Goal: Transaction & Acquisition: Purchase product/service

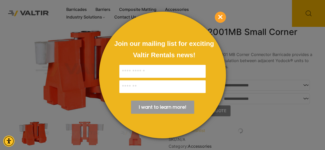
click at [222, 19] on span "×" at bounding box center [220, 17] width 11 height 11
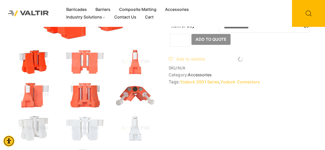
scroll to position [73, 0]
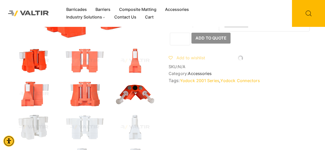
click at [143, 95] on img at bounding box center [135, 94] width 43 height 26
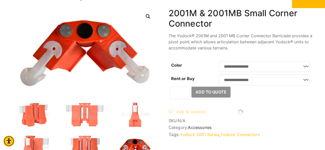
scroll to position [10, 0]
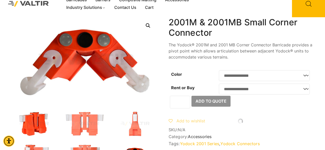
click at [33, 127] on img at bounding box center [34, 124] width 43 height 26
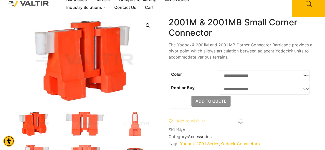
click at [77, 129] on img at bounding box center [84, 124] width 43 height 26
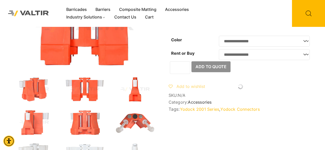
scroll to position [46, 0]
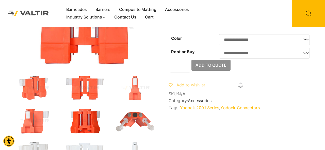
click at [96, 128] on img at bounding box center [84, 121] width 43 height 26
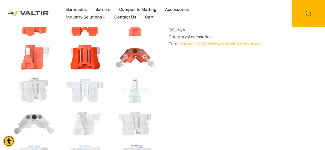
scroll to position [112, 0]
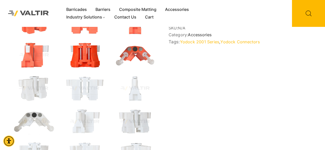
click at [129, 129] on img at bounding box center [135, 122] width 43 height 26
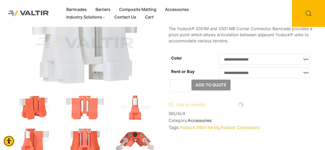
scroll to position [24, 0]
